Goal: Transaction & Acquisition: Purchase product/service

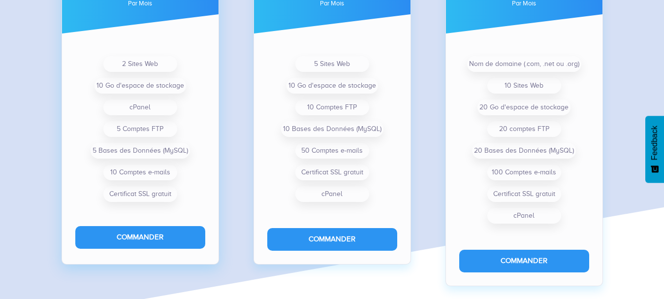
scroll to position [833, 0]
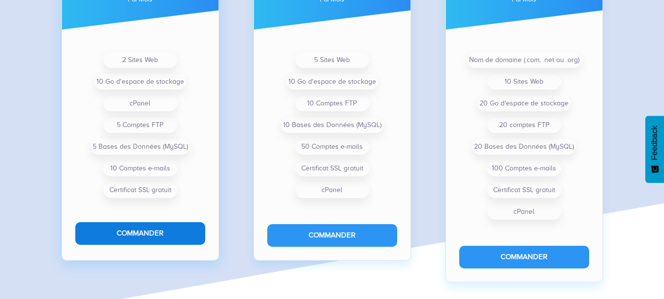
click at [136, 226] on button "Commander" at bounding box center [140, 233] width 130 height 22
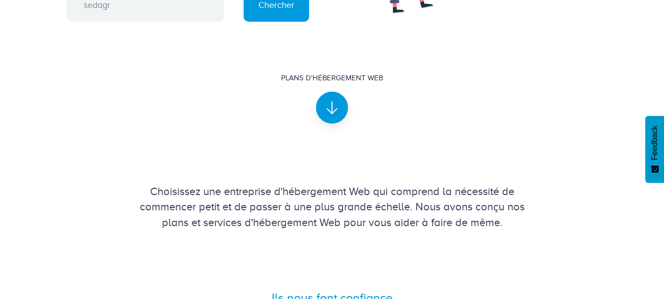
scroll to position [248, 0]
type input "sedagri.com"
click at [273, 3] on input "Chercher" at bounding box center [275, 5] width 65 height 32
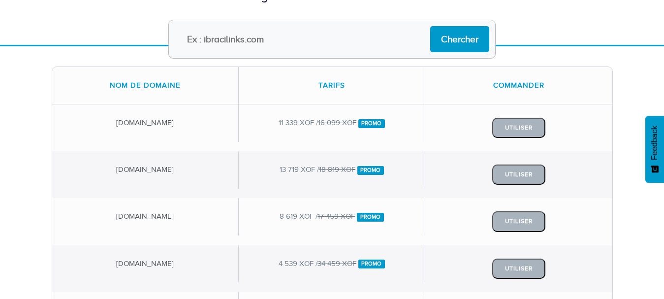
scroll to position [111, 0]
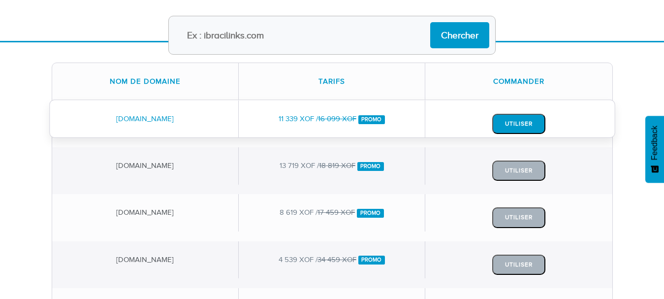
click at [502, 119] on button "Utiliser" at bounding box center [518, 124] width 53 height 20
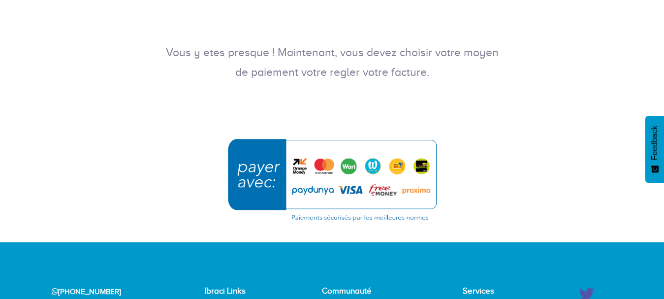
scroll to position [157, 0]
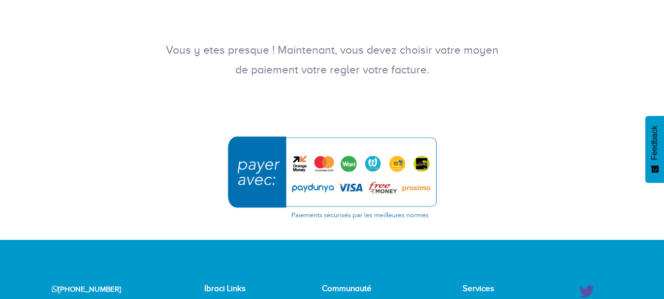
click at [241, 169] on img "submit" at bounding box center [331, 176] width 221 height 95
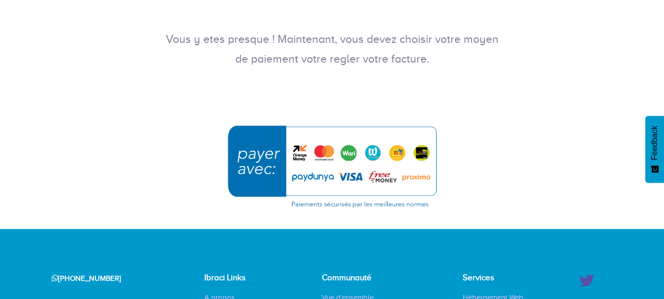
scroll to position [199, 0]
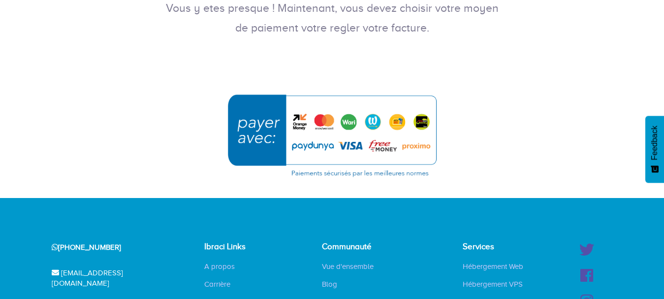
click at [300, 128] on img "submit" at bounding box center [331, 135] width 221 height 95
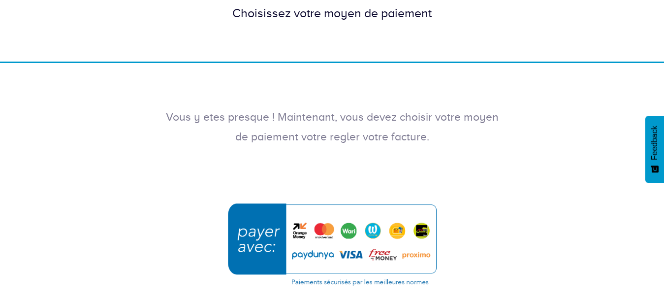
scroll to position [99, 0]
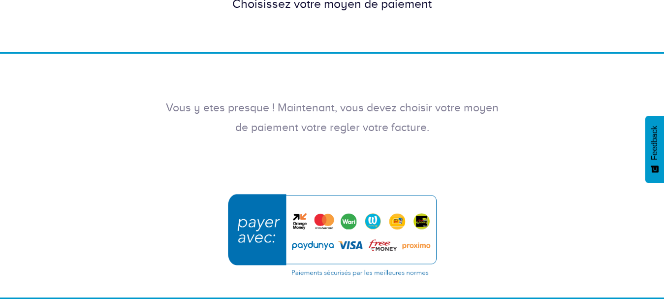
click at [255, 227] on img "submit" at bounding box center [331, 234] width 221 height 95
